Goal: Find contact information: Obtain details needed to contact an individual or organization

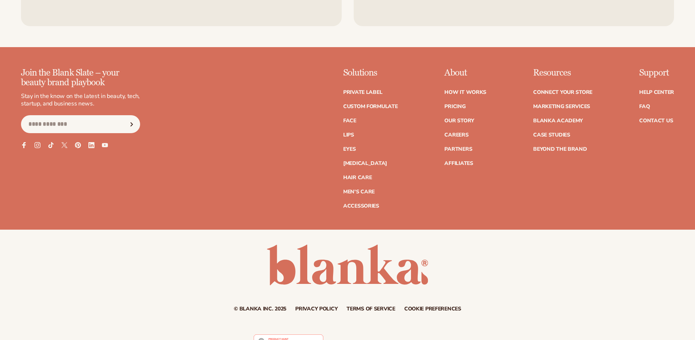
scroll to position [3592, 0]
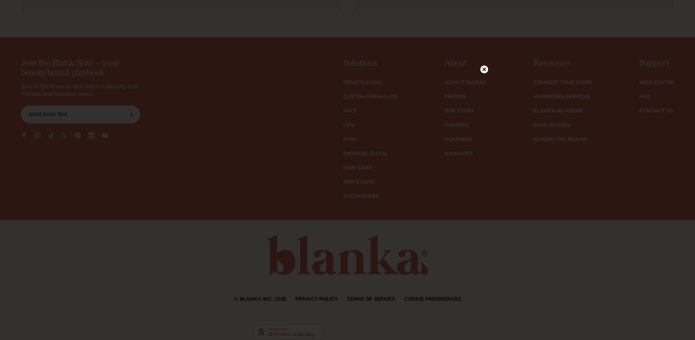
click at [482, 69] on circle at bounding box center [484, 70] width 8 height 8
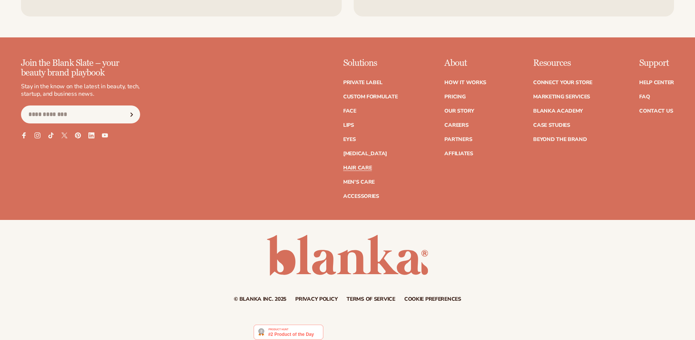
click at [343, 166] on link "Hair Care" at bounding box center [357, 168] width 28 height 5
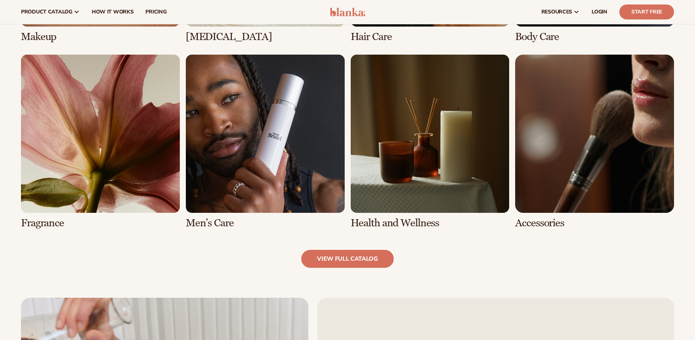
scroll to position [693, 0]
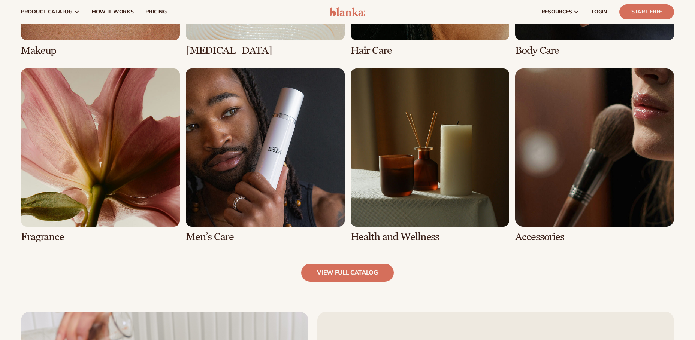
click at [615, 173] on link "8 / 8" at bounding box center [594, 156] width 159 height 175
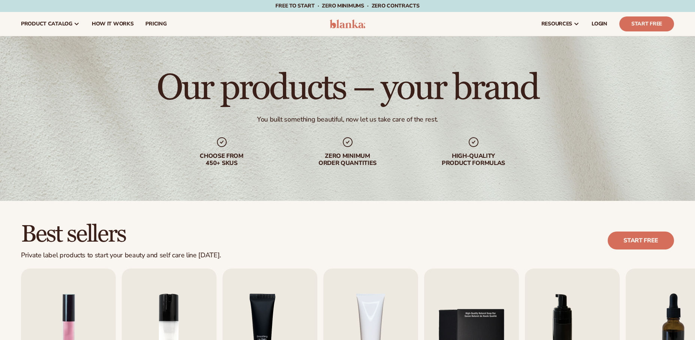
scroll to position [824, 0]
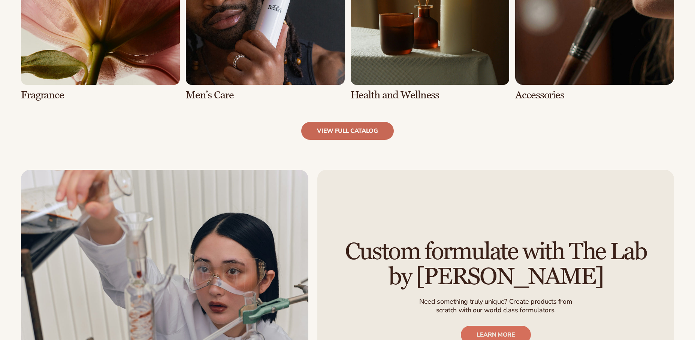
click at [345, 130] on link "view full catalog" at bounding box center [347, 131] width 93 height 18
click at [367, 129] on link "view full catalog" at bounding box center [347, 131] width 93 height 18
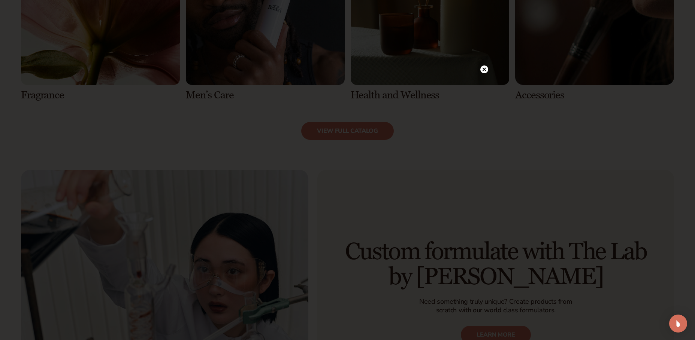
click at [485, 68] on icon at bounding box center [484, 70] width 4 height 4
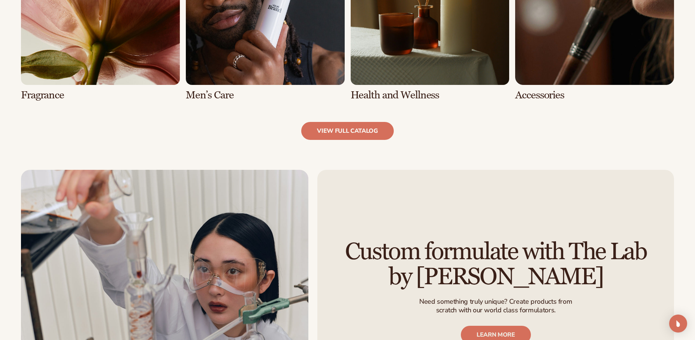
click at [539, 97] on link "8 / 8" at bounding box center [594, 13] width 159 height 175
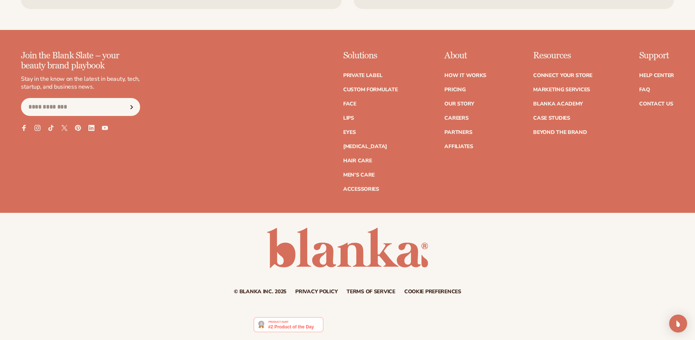
scroll to position [1749, 0]
click at [663, 102] on link "Contact Us" at bounding box center [656, 104] width 34 height 5
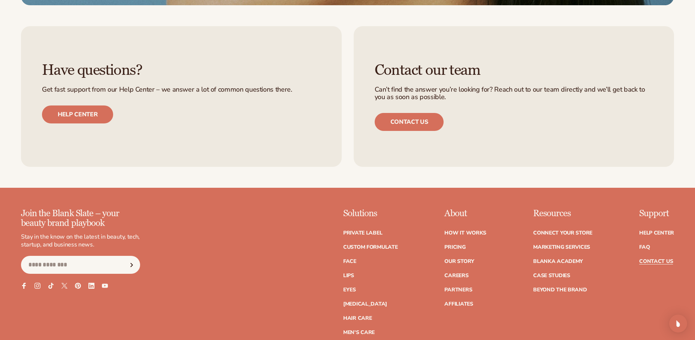
scroll to position [853, 0]
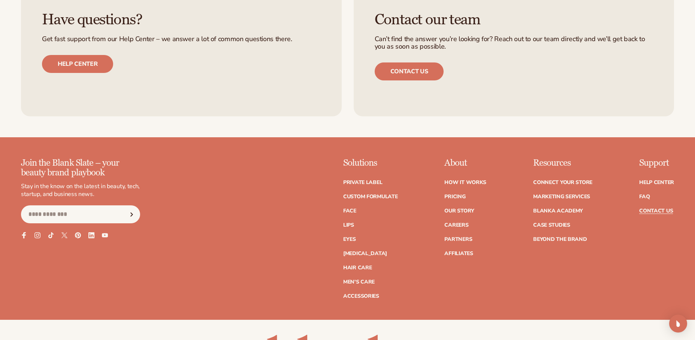
click at [22, 234] on icon at bounding box center [24, 236] width 4 height 6
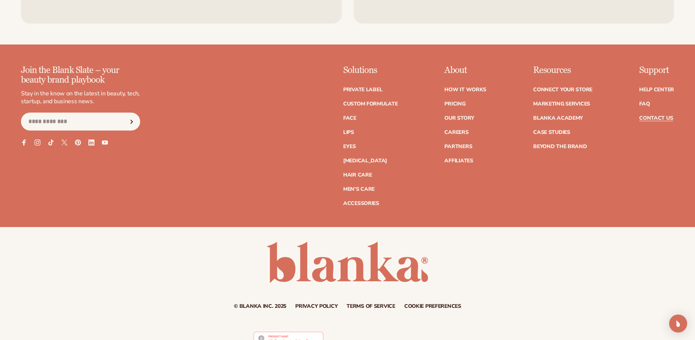
scroll to position [966, 0]
